Goal: Transaction & Acquisition: Purchase product/service

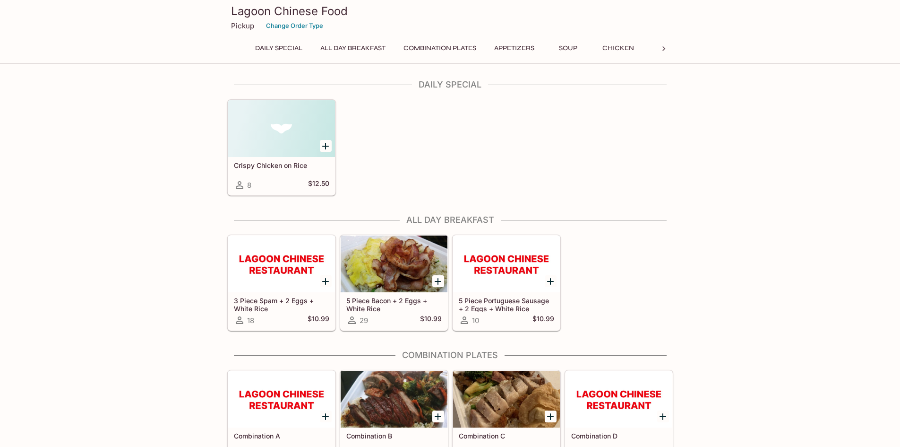
click at [443, 49] on button "Combination Plates" at bounding box center [439, 48] width 83 height 13
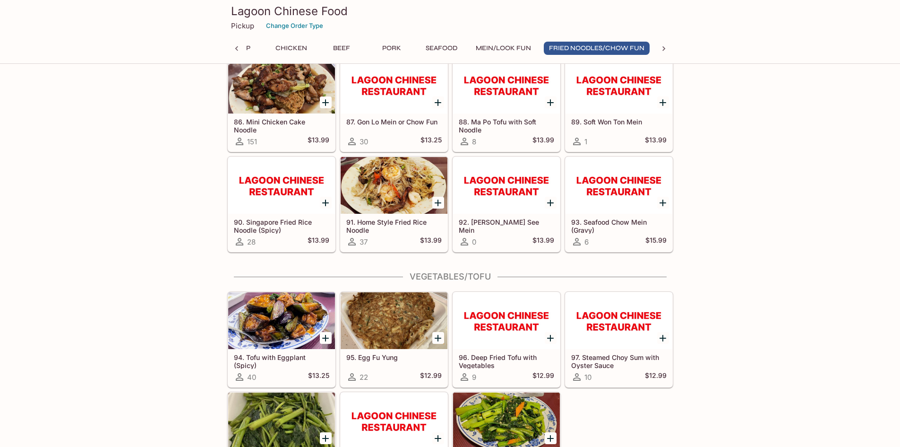
scroll to position [3011, 0]
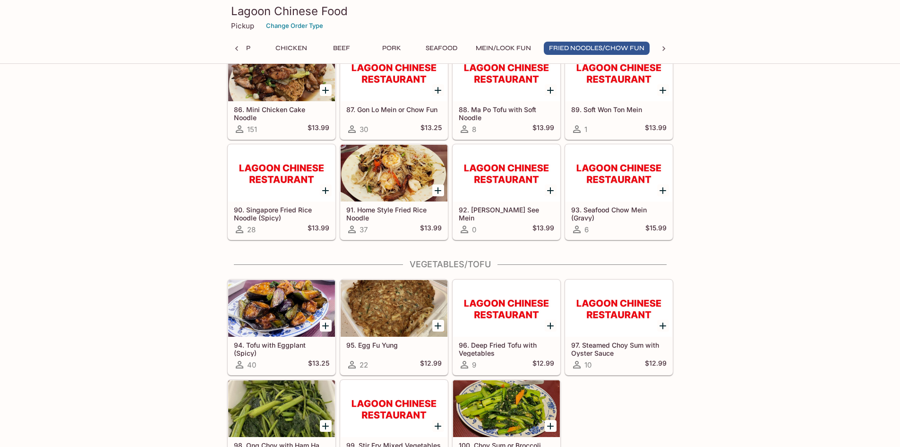
click at [663, 49] on icon at bounding box center [663, 48] width 9 height 9
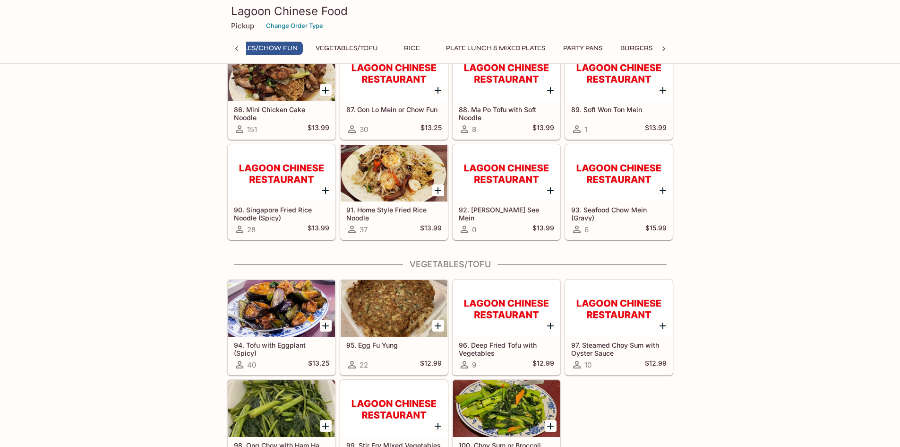
scroll to position [0, 720]
click at [466, 46] on button "Plate Lunch & Mixed Plates" at bounding box center [450, 48] width 110 height 13
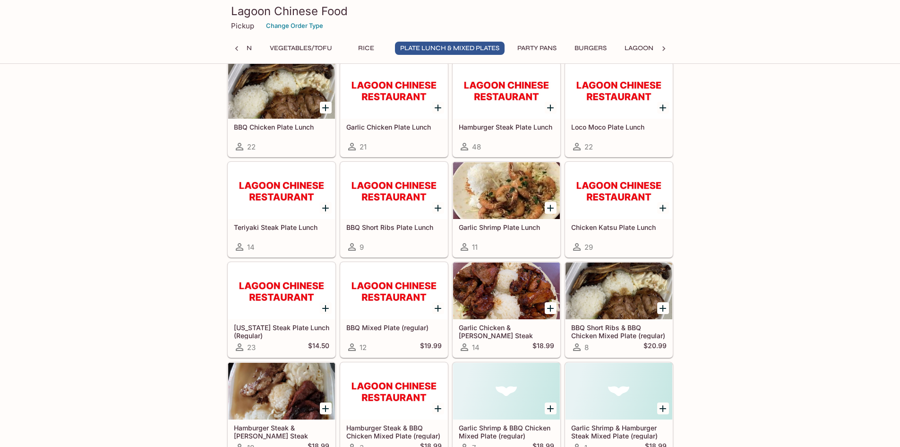
scroll to position [3955, 0]
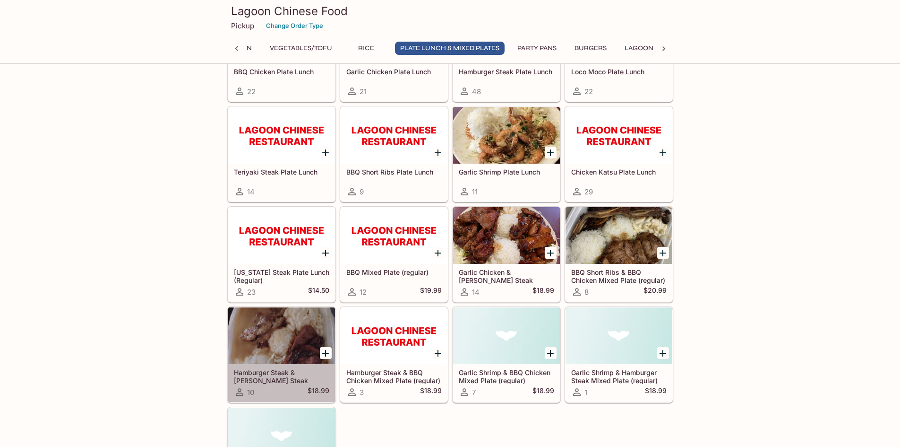
click at [293, 313] on div at bounding box center [281, 335] width 107 height 57
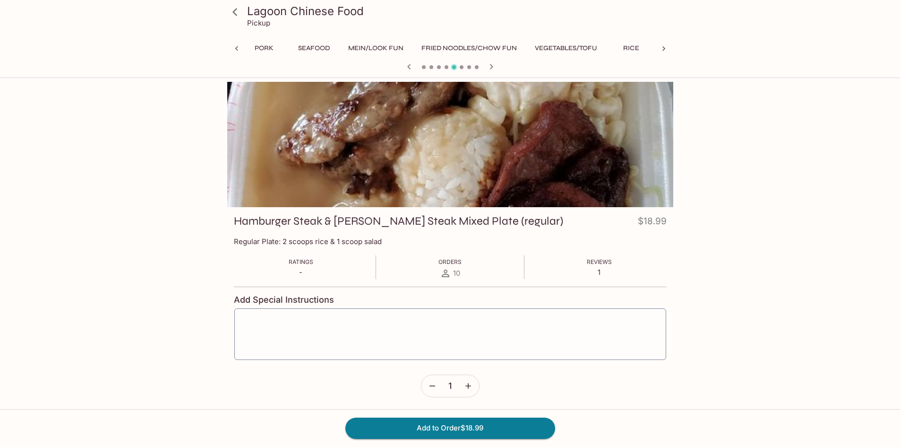
scroll to position [0, 578]
click at [419, 425] on button "Add to Order $18.99" at bounding box center [450, 427] width 210 height 21
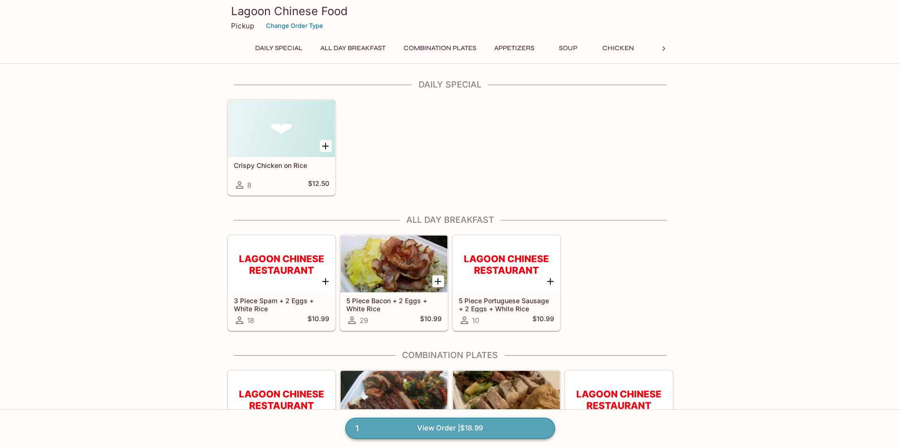
click at [438, 424] on link "1 View Order | $18.99" at bounding box center [450, 427] width 210 height 21
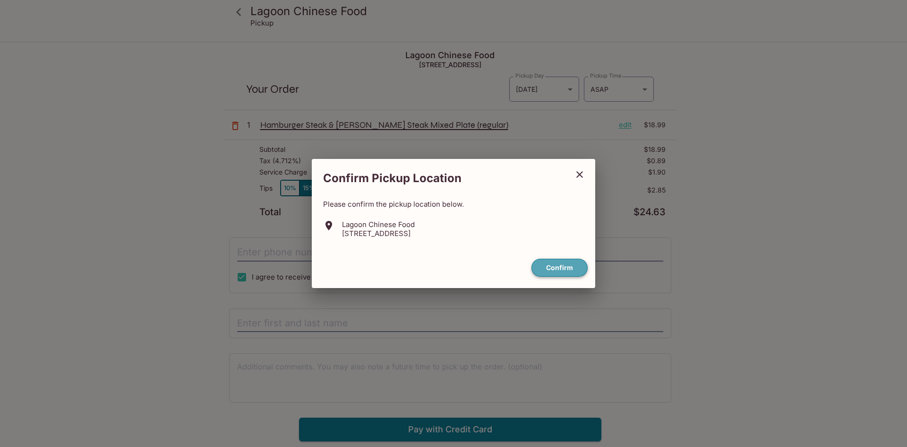
click at [553, 267] on button "Confirm" at bounding box center [560, 268] width 56 height 18
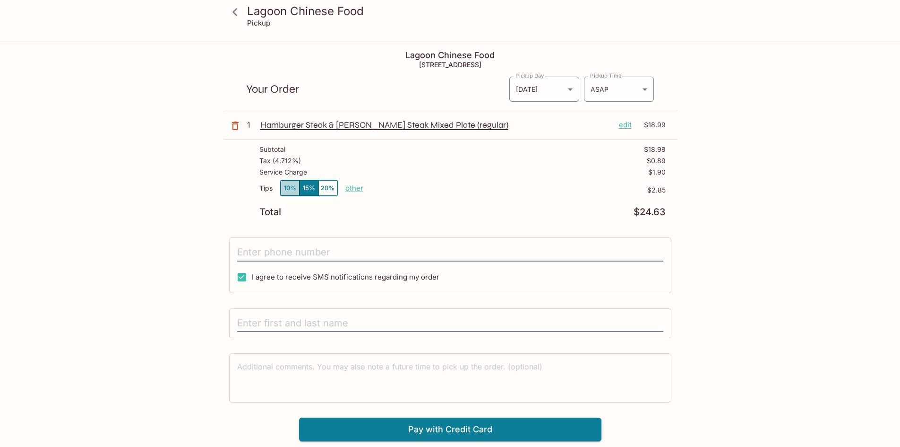
click at [289, 190] on button "10%" at bounding box center [290, 188] width 19 height 16
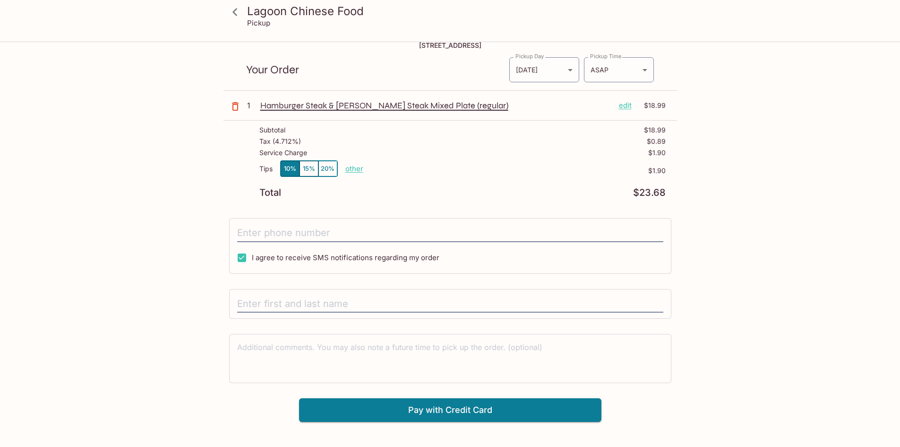
scroll to position [43, 0]
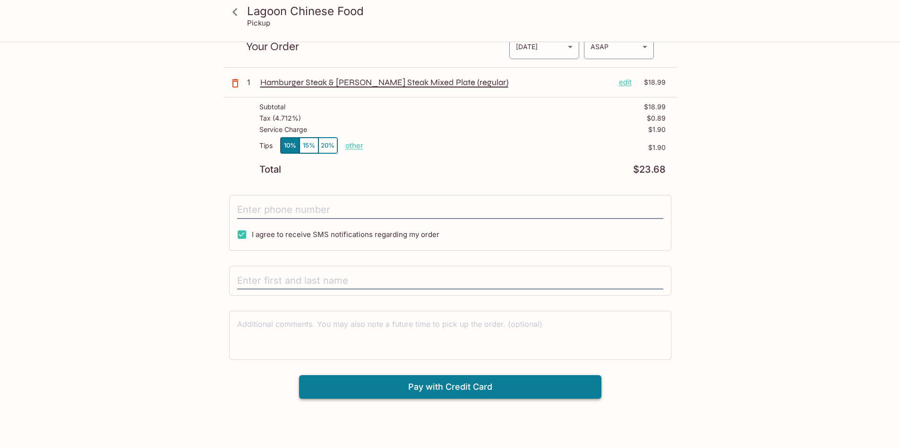
click at [441, 385] on button "Pay with Credit Card" at bounding box center [450, 387] width 302 height 24
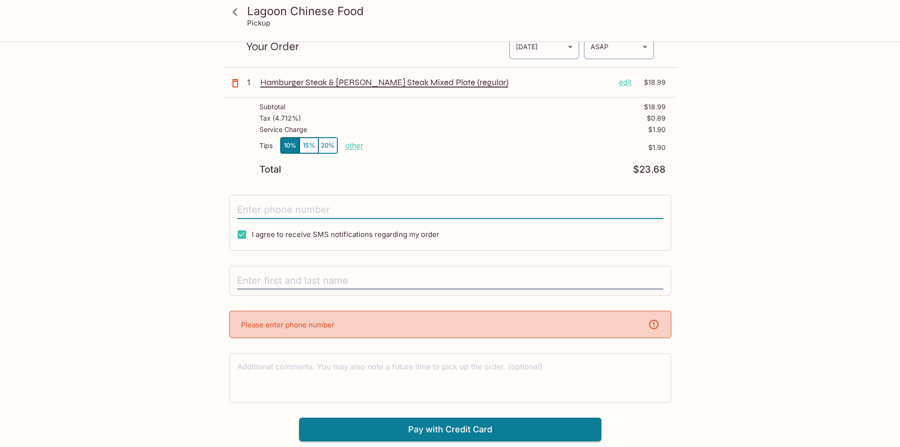
click at [357, 208] on input "tel" at bounding box center [450, 210] width 426 height 18
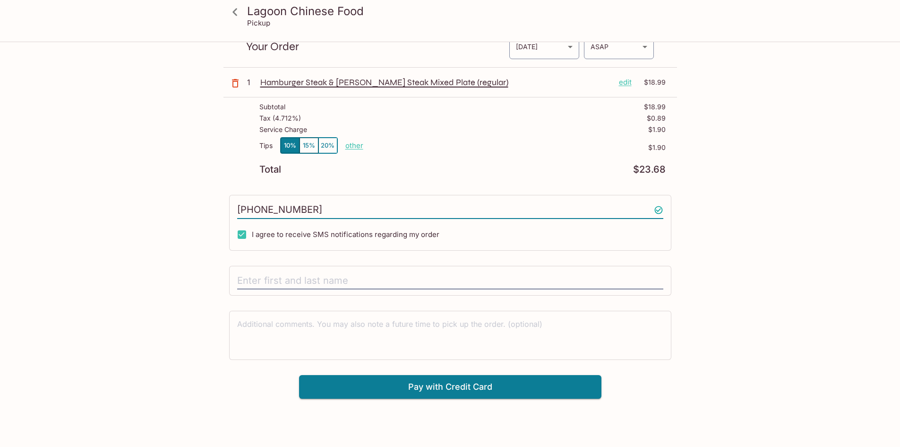
type input "[PHONE_NUMBER]"
type input "[PERSON_NAME]"
click at [376, 384] on button "Pay with Credit Card" at bounding box center [450, 387] width 302 height 24
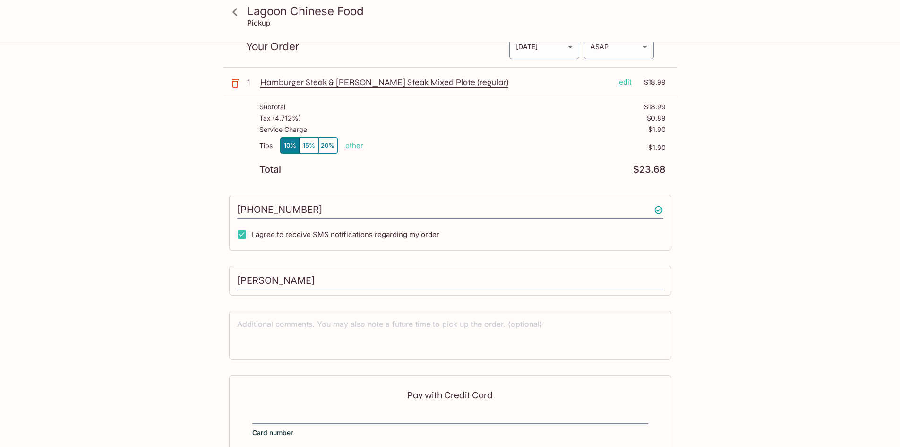
scroll to position [136, 0]
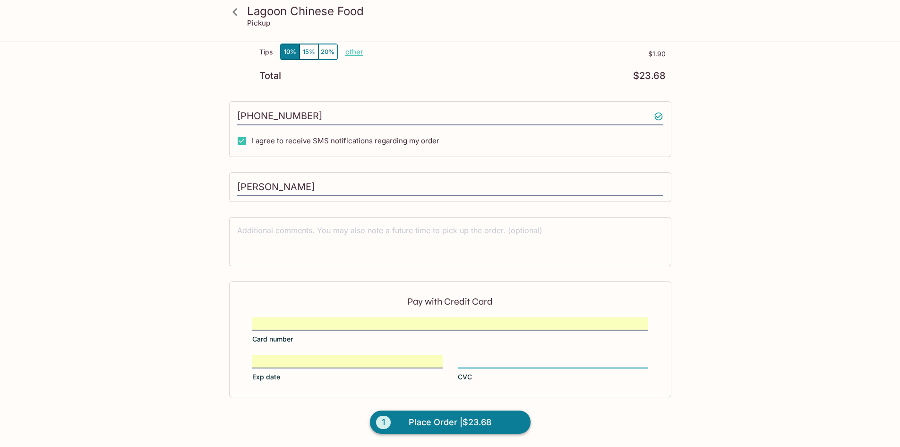
click at [473, 422] on span "Place Order | $23.68" at bounding box center [450, 421] width 83 height 15
